Goal: Communication & Community: Ask a question

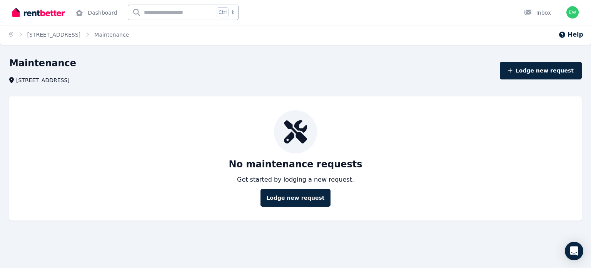
click at [97, 15] on link "Dashboard" at bounding box center [96, 12] width 45 height 25
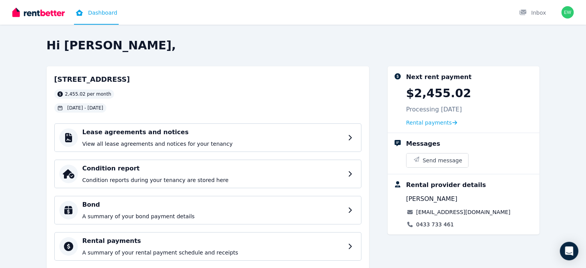
click at [343, 241] on h4 "Rental payments" at bounding box center [212, 240] width 261 height 9
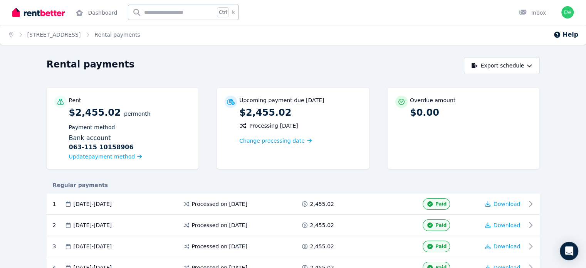
click at [92, 157] on span "Update payment method" at bounding box center [105, 155] width 73 height 7
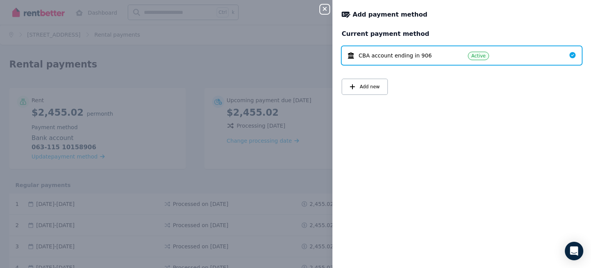
click at [570, 54] on icon at bounding box center [573, 55] width 6 height 6
click at [375, 56] on span "CBA account ending in 906" at bounding box center [395, 56] width 73 height 8
click at [354, 58] on div "CBA account ending in 906" at bounding box center [402, 56] width 108 height 8
click at [363, 89] on span "Add new" at bounding box center [370, 87] width 20 height 6
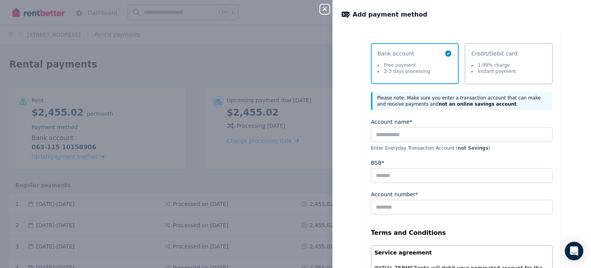
click at [322, 8] on icon "button" at bounding box center [324, 9] width 9 height 6
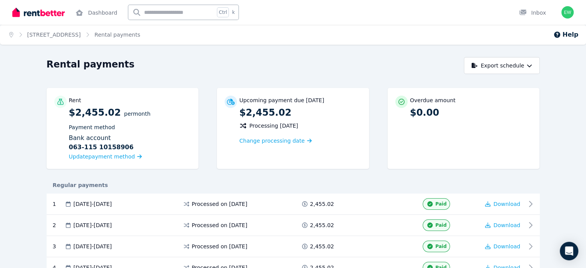
click at [244, 141] on span "Change processing date" at bounding box center [271, 141] width 65 height 8
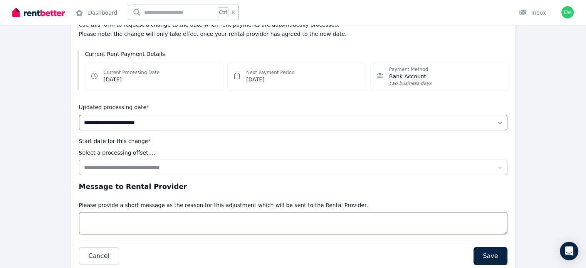
scroll to position [87, 0]
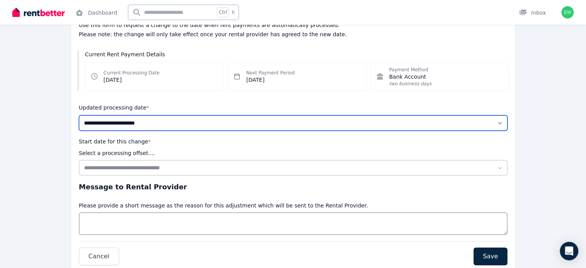
click at [202, 127] on select "**********" at bounding box center [293, 122] width 428 height 15
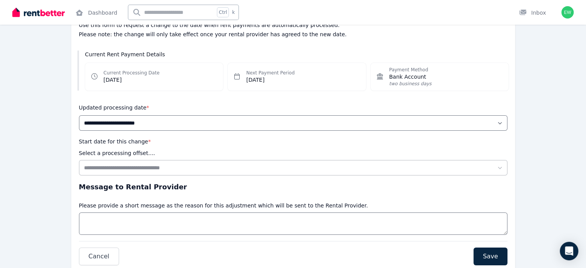
scroll to position [0, 0]
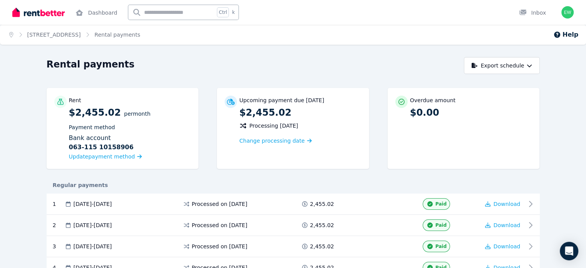
click at [100, 15] on link "Dashboard" at bounding box center [96, 12] width 45 height 25
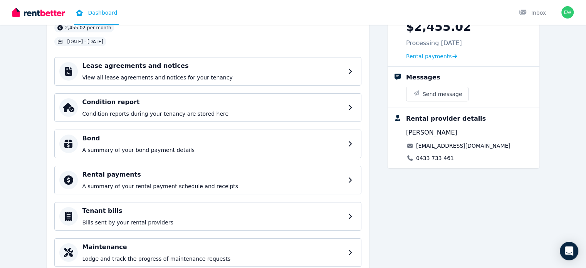
scroll to position [93, 0]
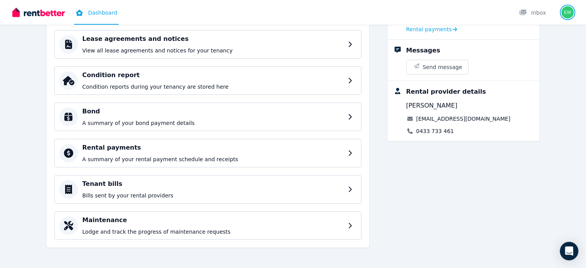
click at [568, 11] on img "button" at bounding box center [567, 12] width 12 height 12
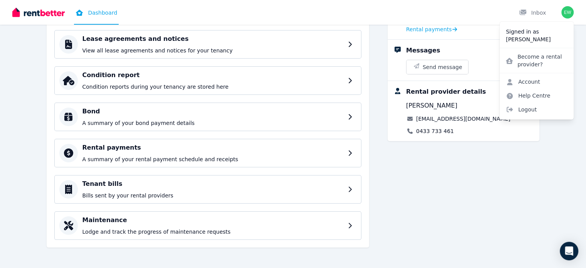
click at [522, 81] on link "Account" at bounding box center [522, 82] width 47 height 14
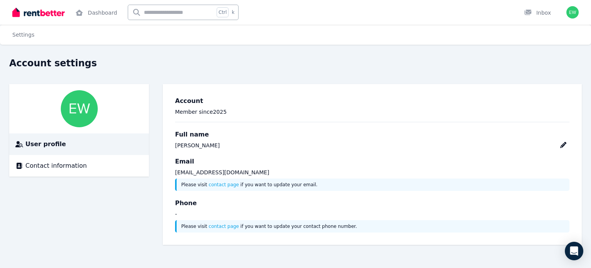
click at [74, 168] on span "Contact information" at bounding box center [56, 165] width 62 height 9
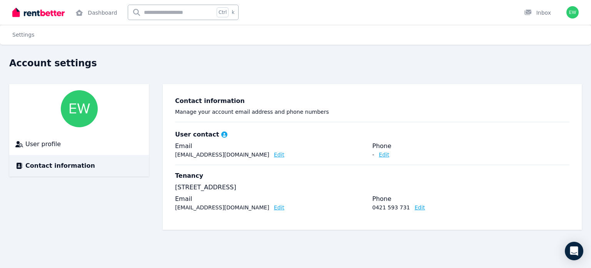
click at [26, 42] on ol "Settings" at bounding box center [21, 35] width 43 height 20
click at [100, 16] on link "Dashboard" at bounding box center [96, 12] width 45 height 25
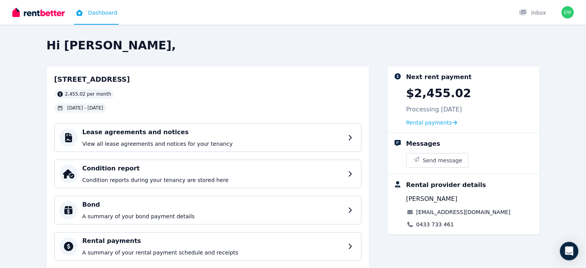
click at [136, 203] on h4 "Bond" at bounding box center [212, 204] width 261 height 9
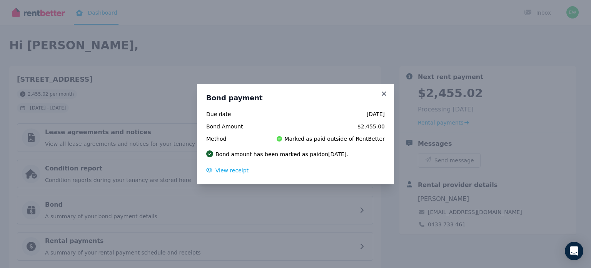
click at [385, 93] on icon at bounding box center [384, 93] width 8 height 7
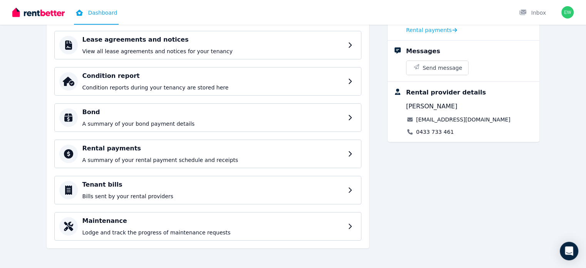
scroll to position [93, 0]
click at [123, 143] on h4 "Rental payments" at bounding box center [212, 147] width 261 height 9
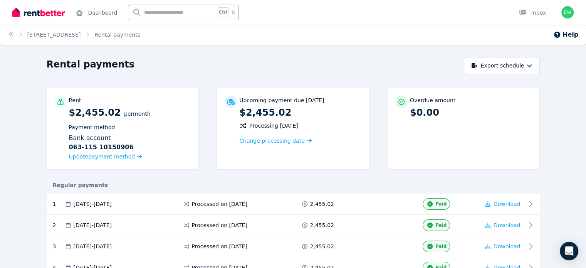
click at [69, 159] on span "Update payment method" at bounding box center [102, 156] width 66 height 6
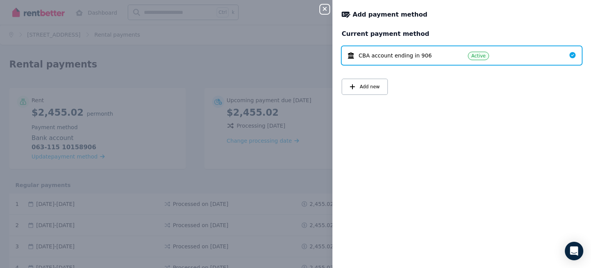
click at [408, 58] on span "CBA account ending in 906" at bounding box center [395, 56] width 73 height 8
click at [576, 250] on icon "Open Intercom Messenger" at bounding box center [575, 250] width 8 height 9
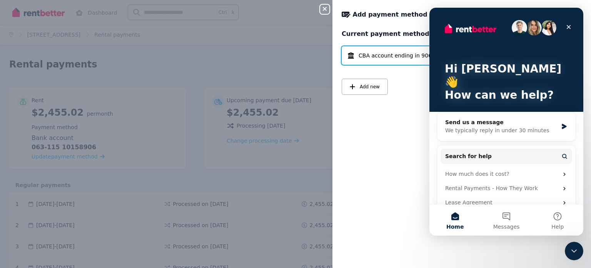
click at [499, 126] on div "We typically reply in under 30 minutes" at bounding box center [501, 130] width 113 height 8
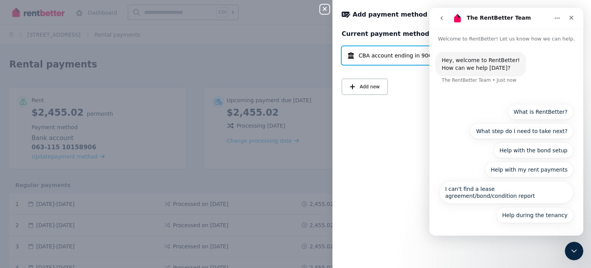
click at [531, 172] on button "Help with my rent payments" at bounding box center [529, 169] width 88 height 15
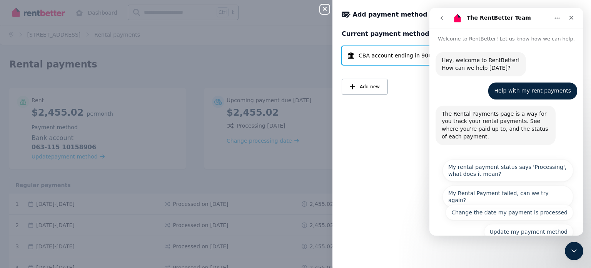
scroll to position [47, 0]
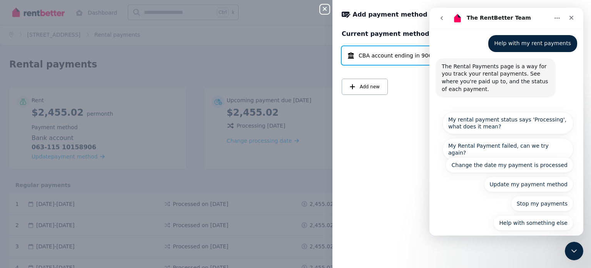
click at [528, 200] on button "Stop my payments" at bounding box center [542, 203] width 62 height 15
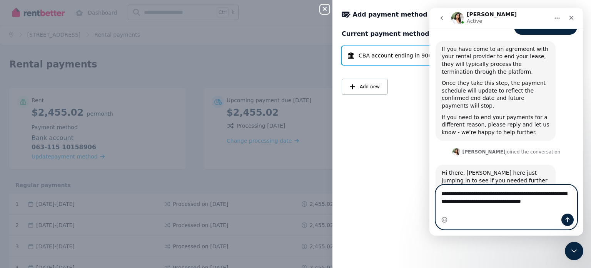
scroll to position [138, 0]
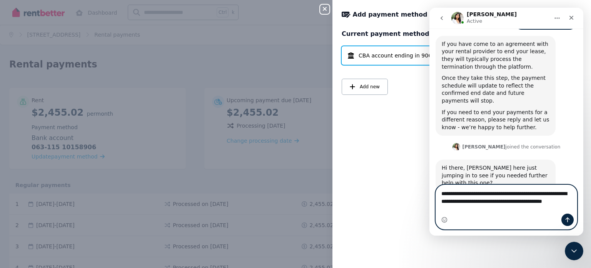
type textarea "**********"
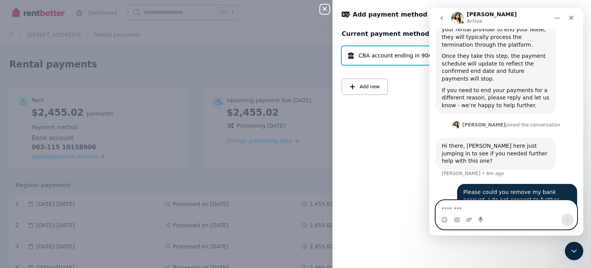
scroll to position [161, 0]
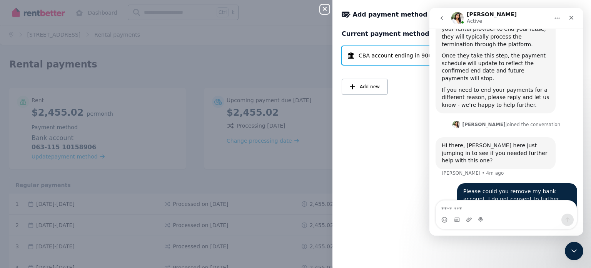
click at [447, 189] on div "Please could you remove my bank account. I do not consent to further payments b…" at bounding box center [507, 207] width 142 height 49
click at [462, 207] on textarea "Message…" at bounding box center [506, 206] width 141 height 13
type textarea "*"
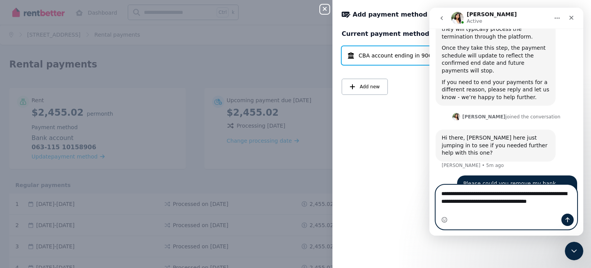
scroll to position [176, 0]
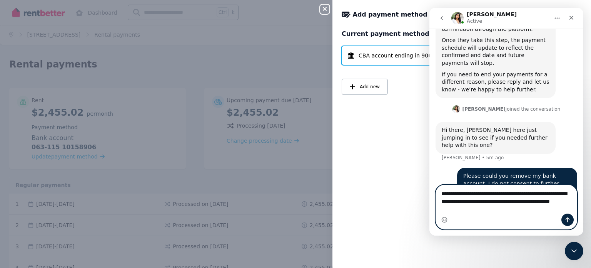
type textarea "**********"
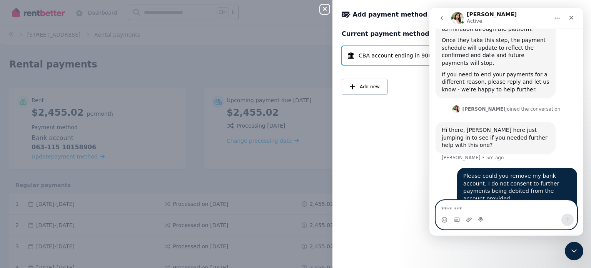
scroll to position [193, 0]
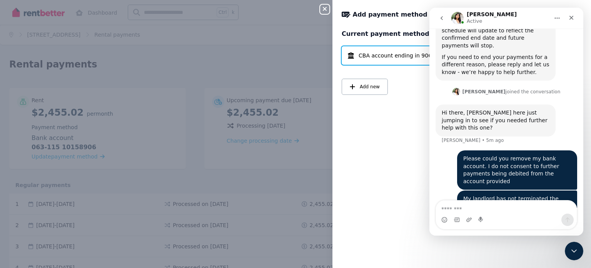
click at [408, 114] on div "Current payment method CBA account ending in 906 Active Add new" at bounding box center [462, 72] width 240 height 87
click at [409, 142] on div "Current payment method CBA account ending in 906 Active Add new" at bounding box center [462, 143] width 259 height 229
click at [319, 10] on div "Close panel Add payment method Current payment method CBA account ending in 906…" at bounding box center [295, 134] width 591 height 268
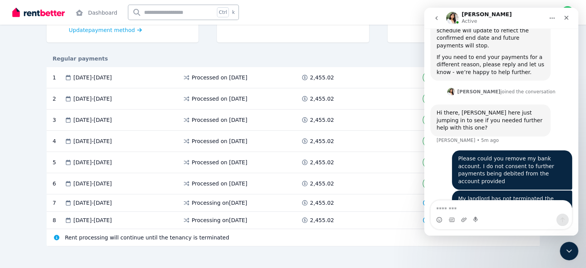
scroll to position [129, 0]
